Goal: Check status: Check status

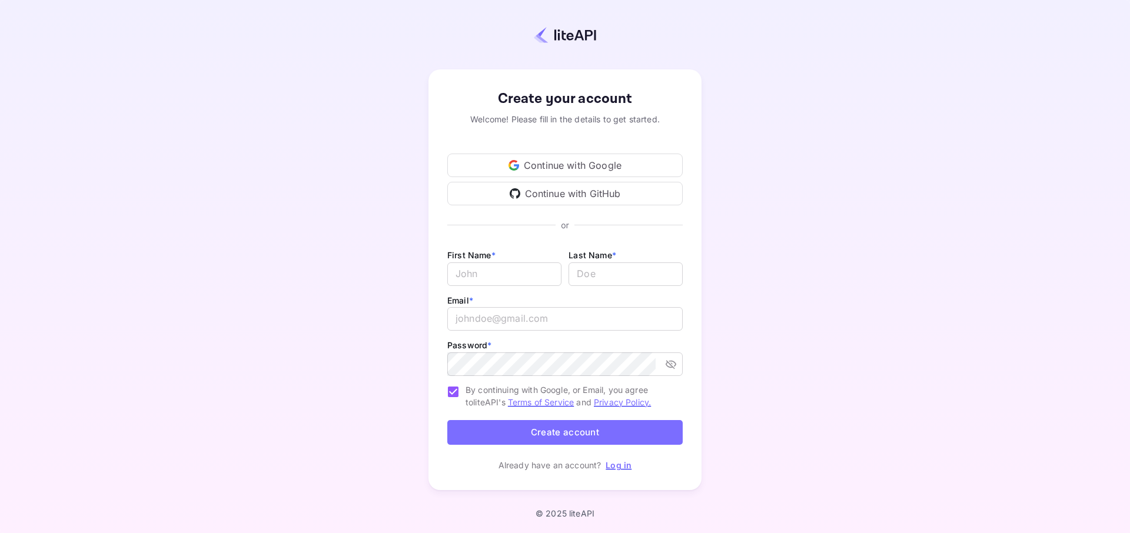
click at [562, 185] on div "Continue with GitHub" at bounding box center [564, 194] width 235 height 24
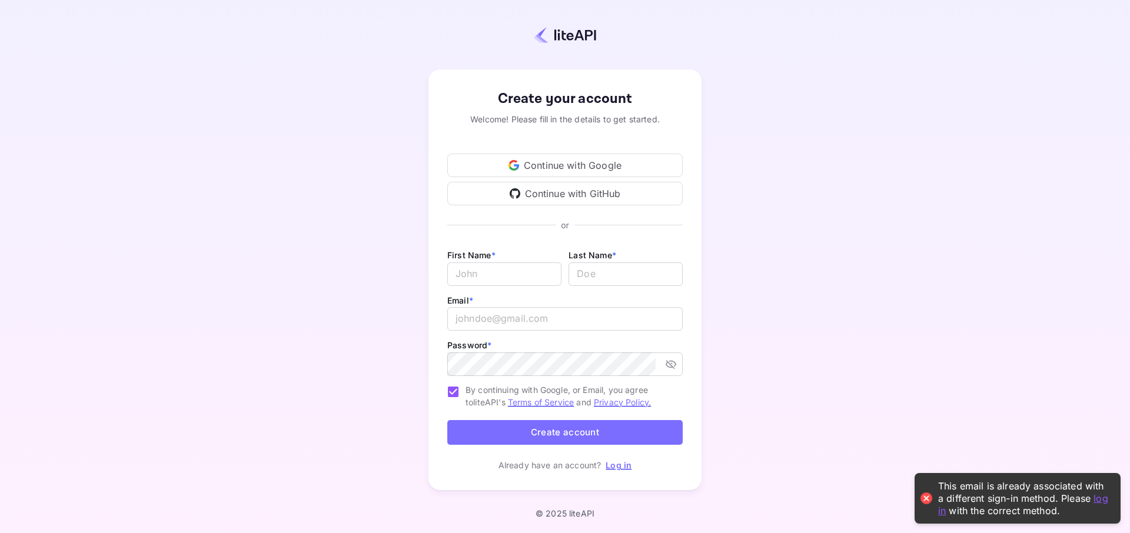
click at [621, 469] on link "Log in" at bounding box center [618, 465] width 26 height 10
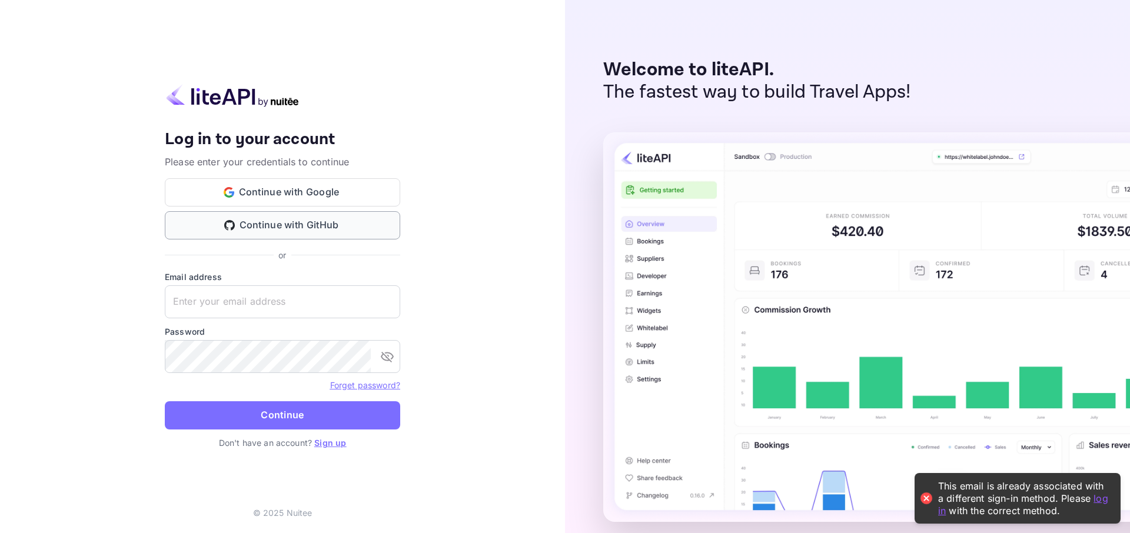
click at [297, 225] on button "Continue with GitHub" at bounding box center [282, 225] width 235 height 28
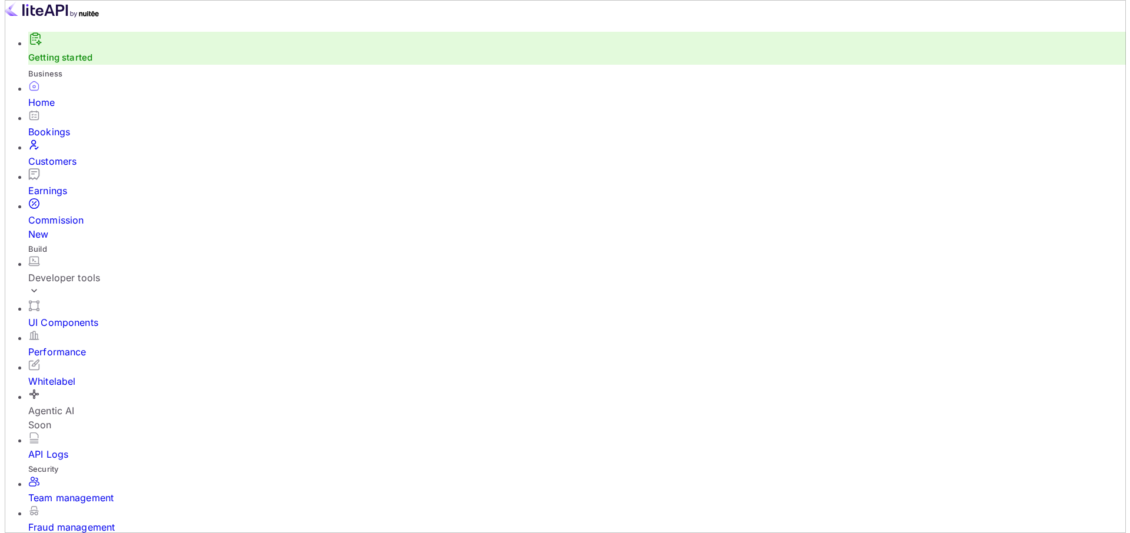
scroll to position [58, 0]
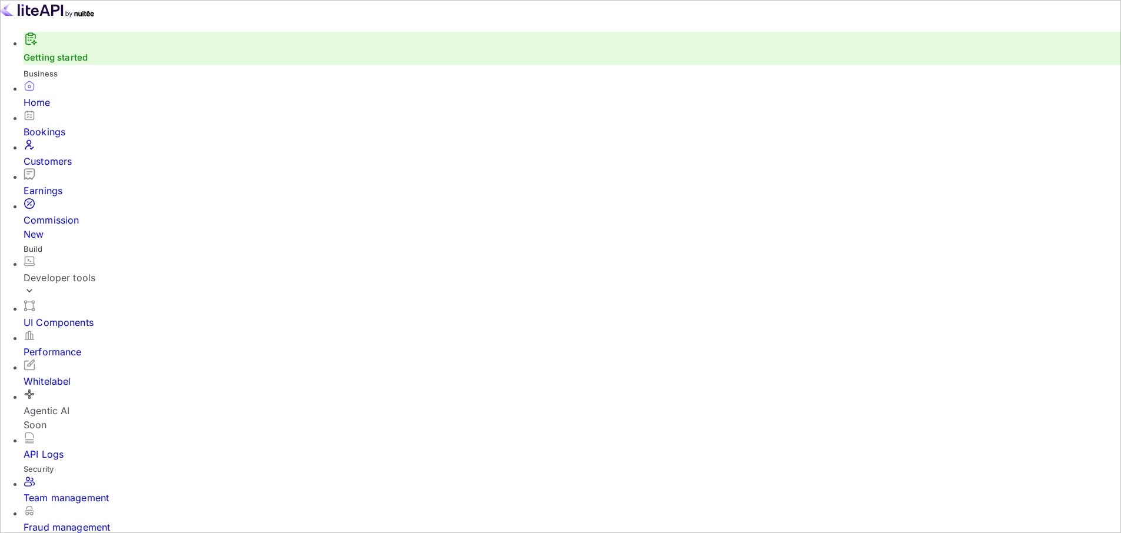
click at [79, 432] on div "API Logs" at bounding box center [572, 446] width 1097 height 29
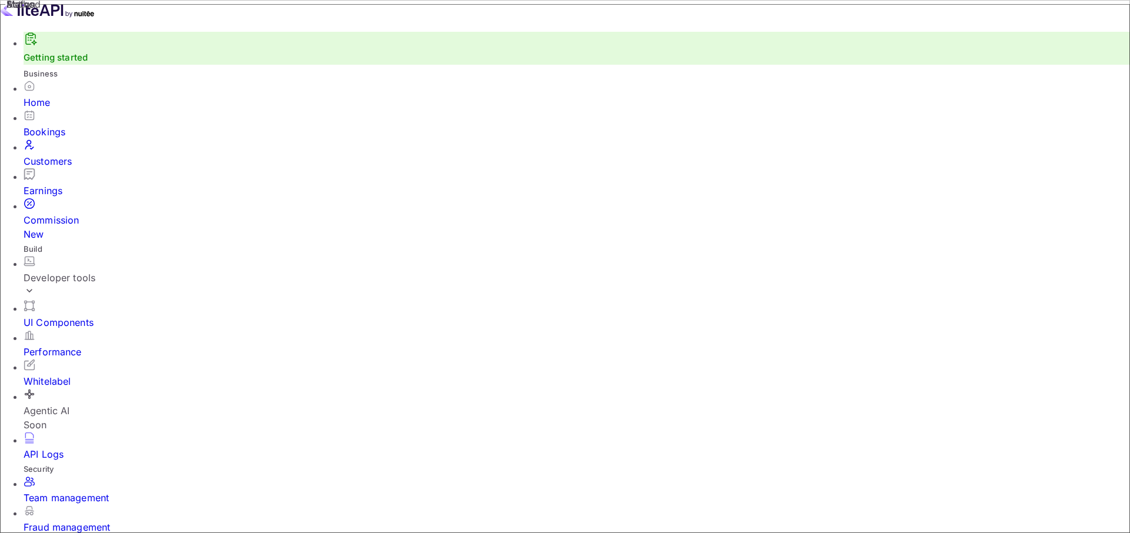
click at [73, 125] on div "Bookings" at bounding box center [577, 132] width 1106 height 14
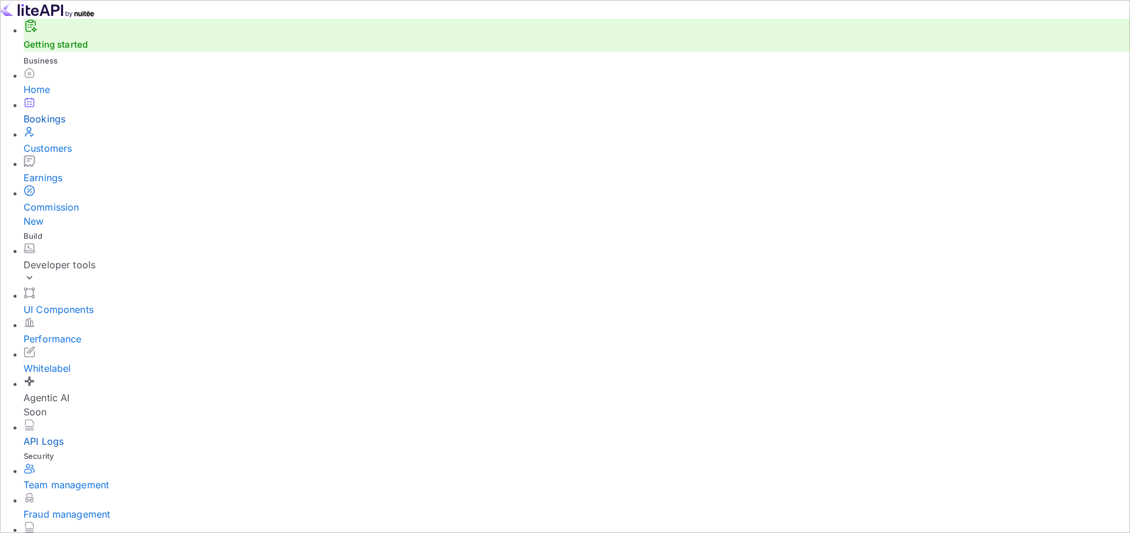
select select "7"
select select "2025"
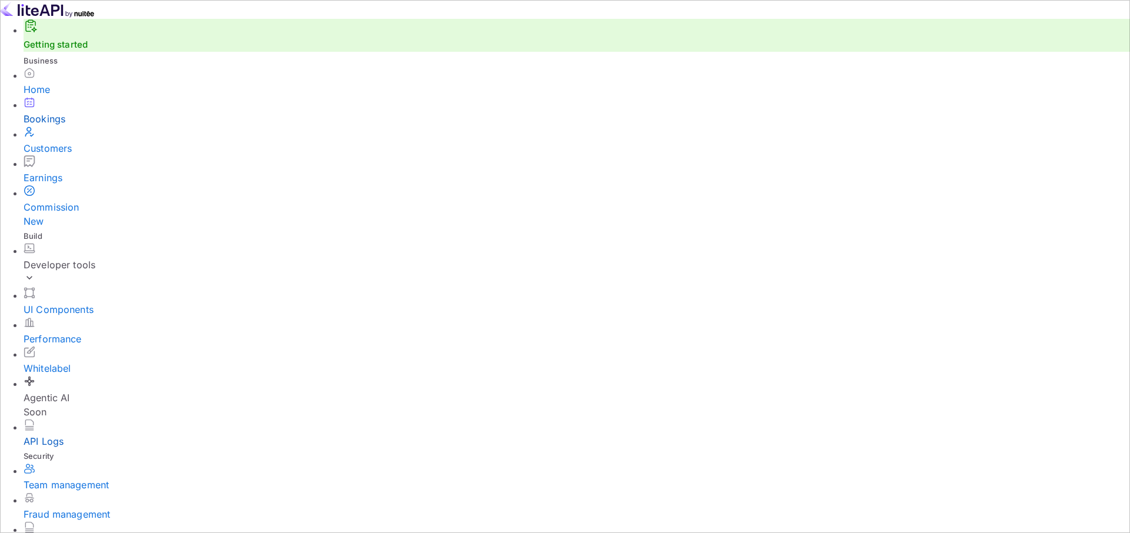
select select "7"
select select "2025"
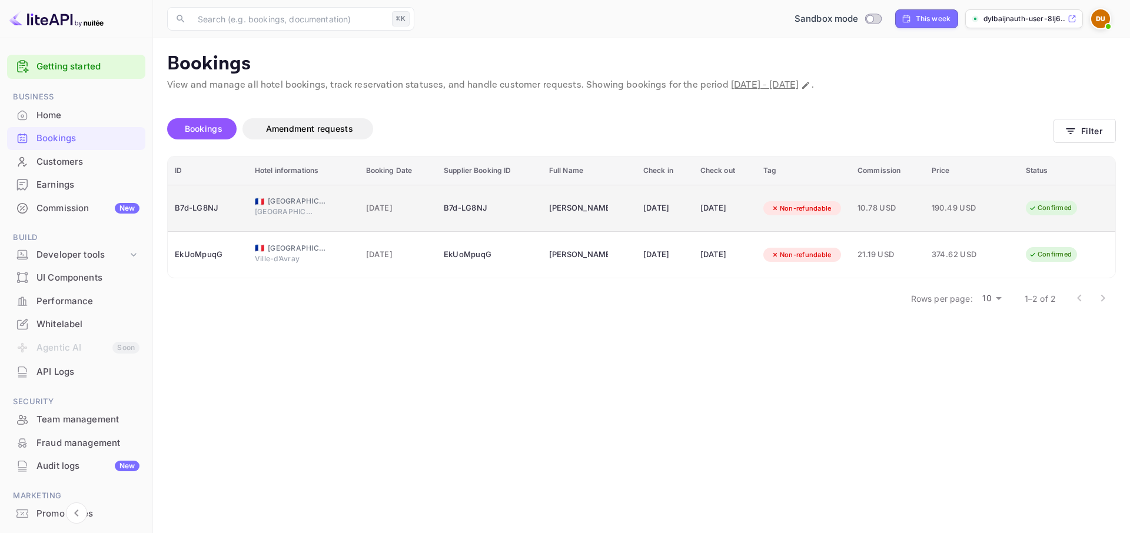
click at [924, 205] on td "10.78 USD" at bounding box center [887, 208] width 74 height 47
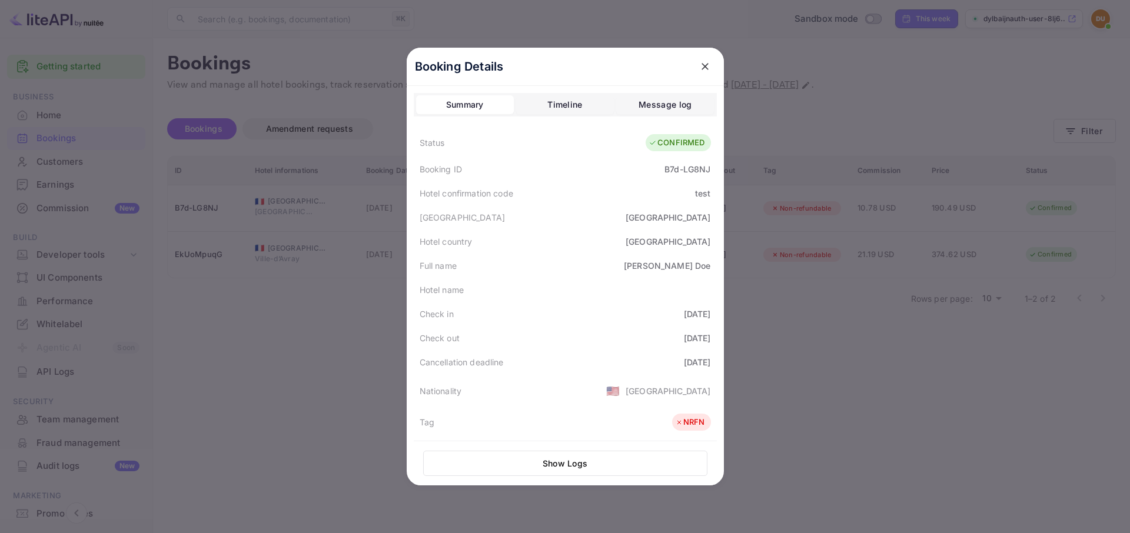
click at [705, 62] on icon "close" at bounding box center [705, 67] width 12 height 12
